Goal: Check status

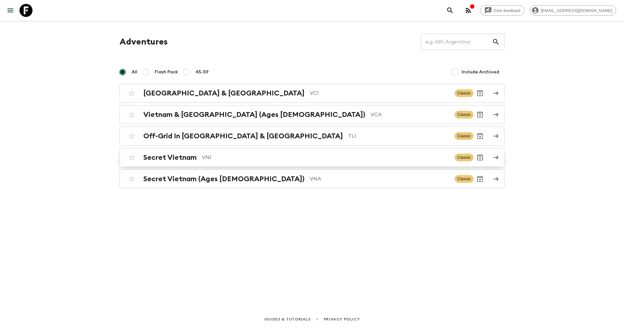
click at [195, 159] on h2 "Secret Vietnam" at bounding box center [169, 158] width 53 height 8
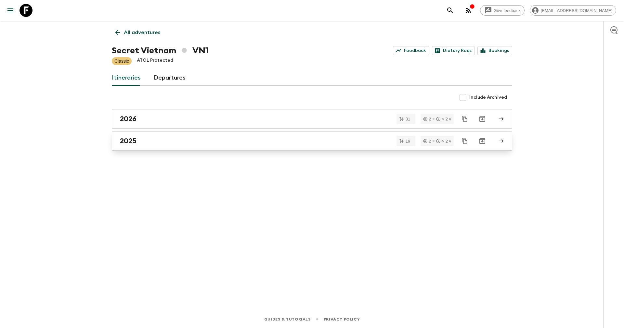
click at [173, 135] on link "2025" at bounding box center [312, 141] width 401 height 20
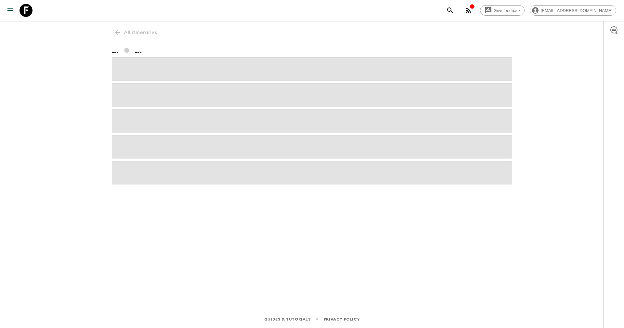
click at [173, 135] on span at bounding box center [312, 146] width 401 height 23
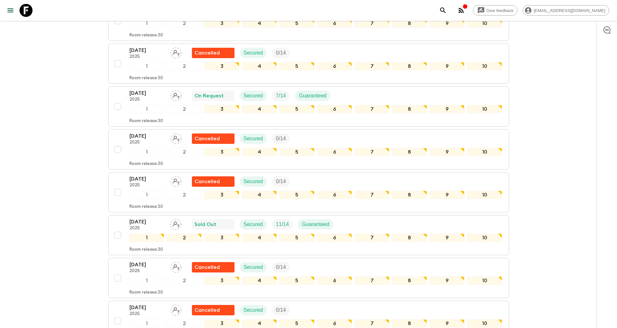
scroll to position [329, 0]
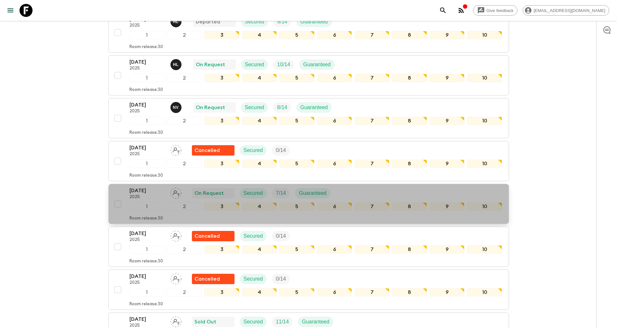
click at [141, 191] on p "[DATE]" at bounding box center [147, 191] width 36 height 8
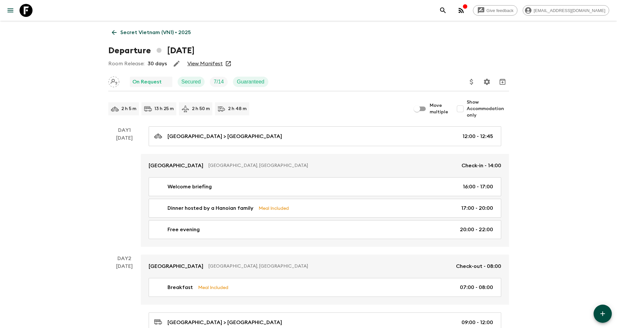
click at [203, 63] on link "View Manifest" at bounding box center [204, 63] width 35 height 7
